Goal: Task Accomplishment & Management: Use online tool/utility

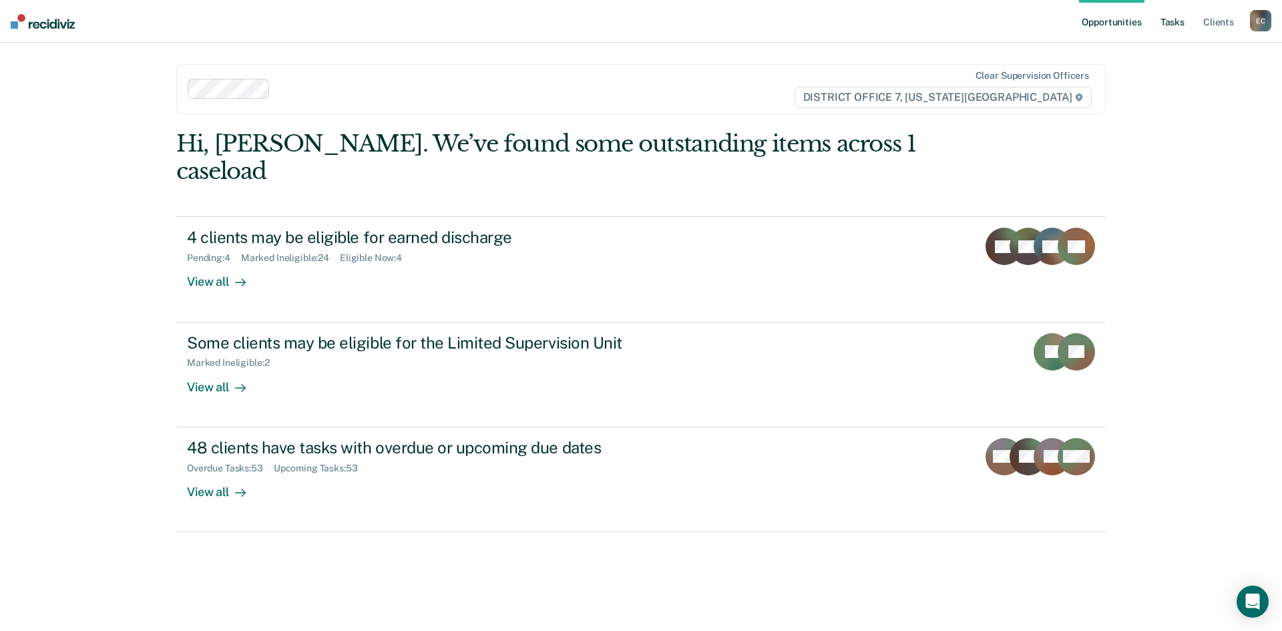
click at [1165, 21] on link "Tasks" at bounding box center [1172, 21] width 29 height 43
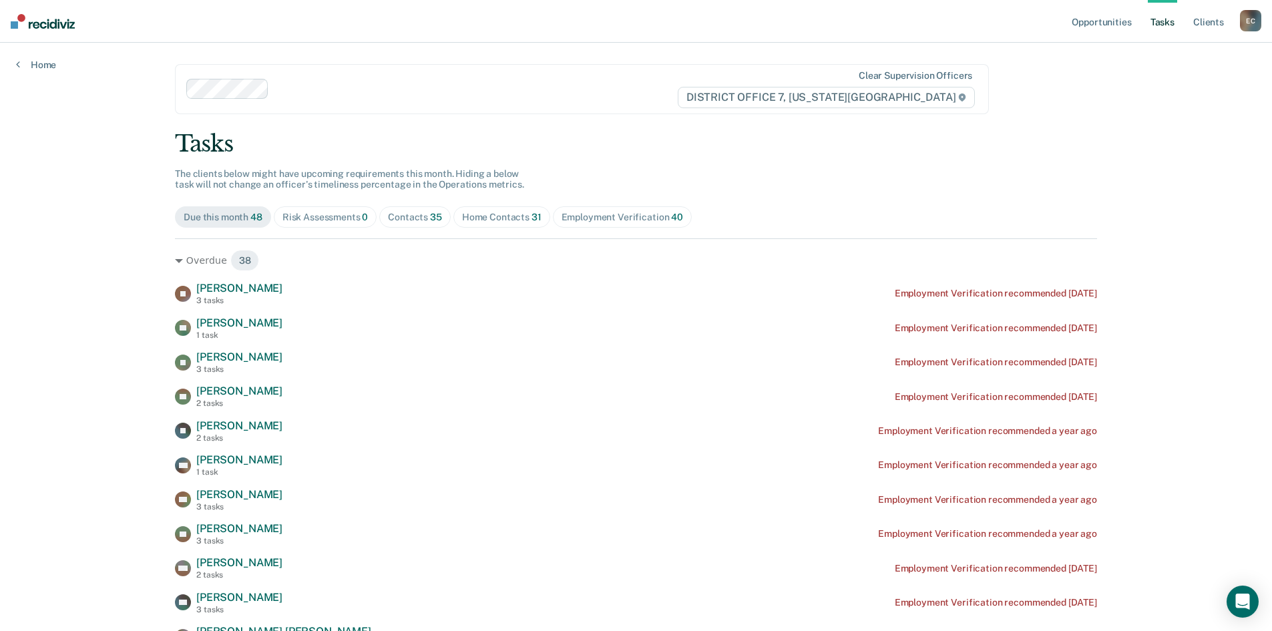
click at [413, 218] on div "Contacts 35" at bounding box center [415, 217] width 54 height 11
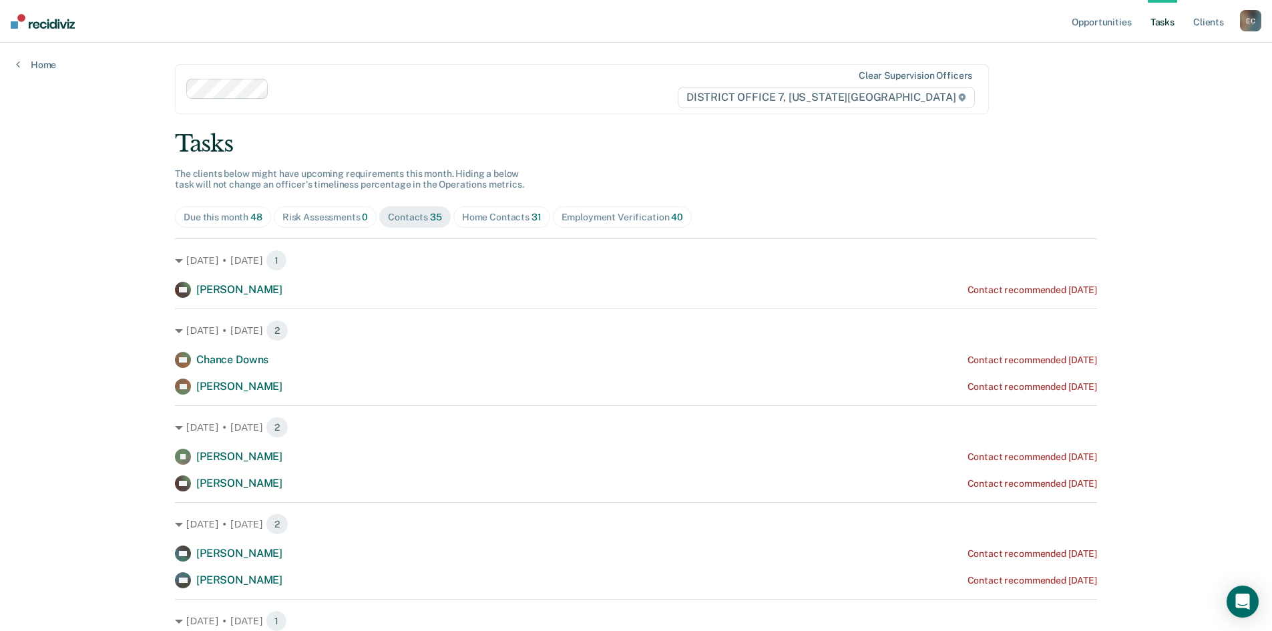
click at [514, 209] on span "Home Contacts 31" at bounding box center [501, 216] width 97 height 21
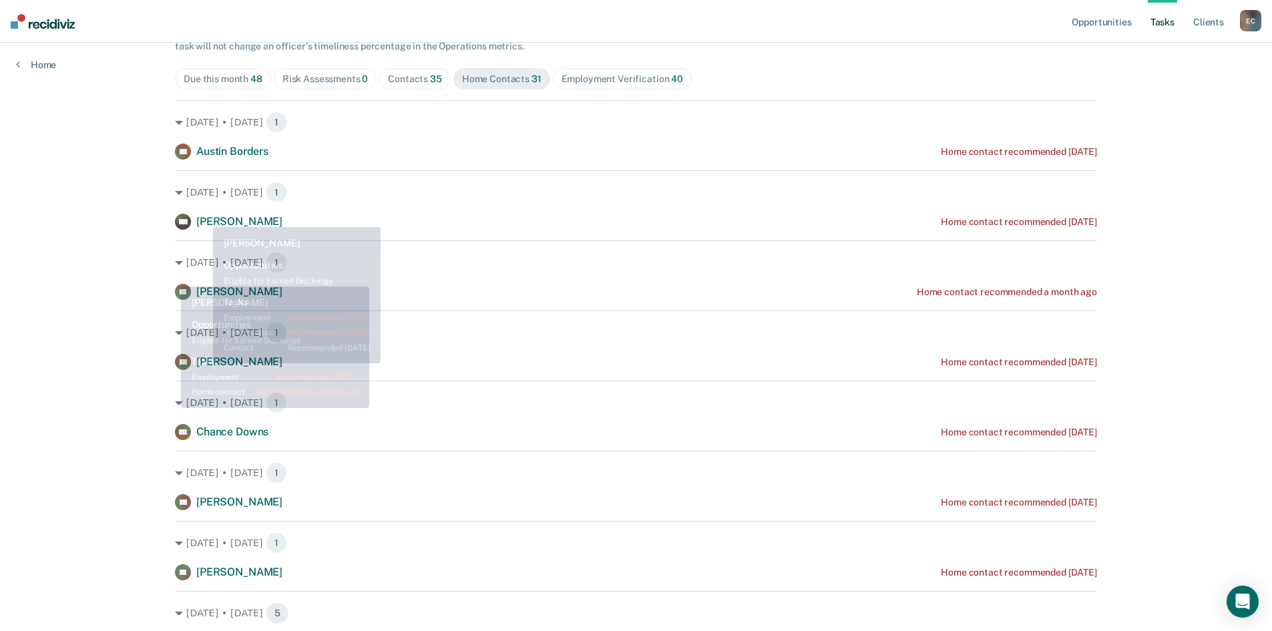
scroll to position [134, 0]
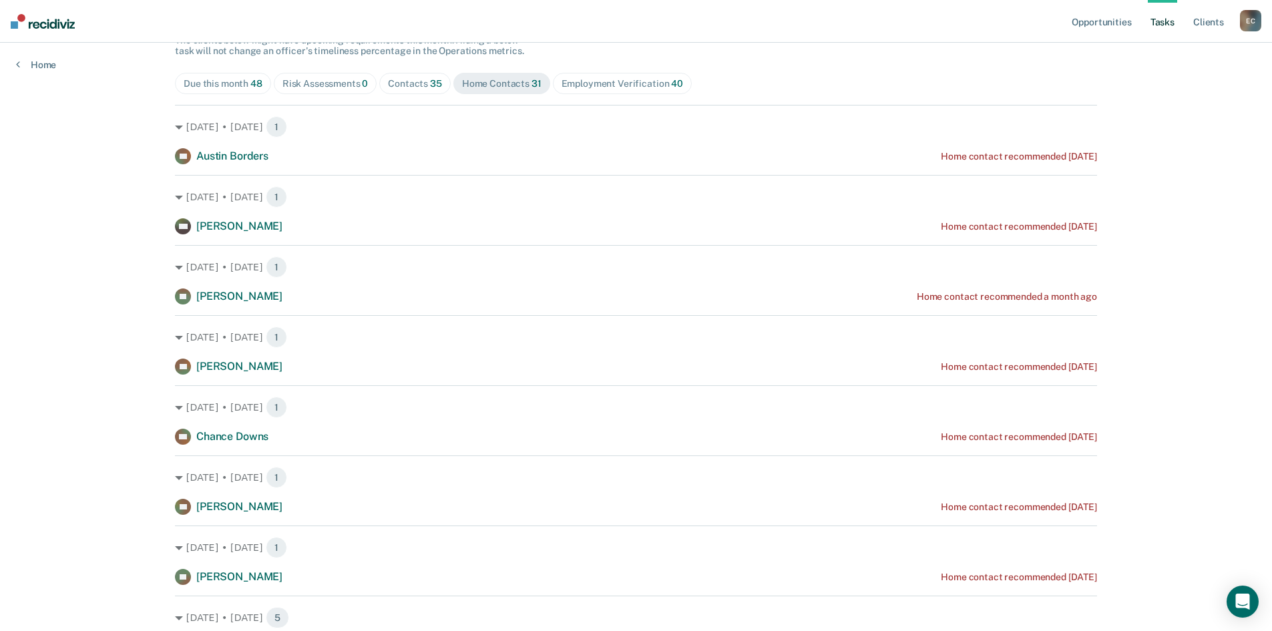
click at [423, 86] on div "Contacts 35" at bounding box center [415, 83] width 54 height 11
